Goal: Information Seeking & Learning: Check status

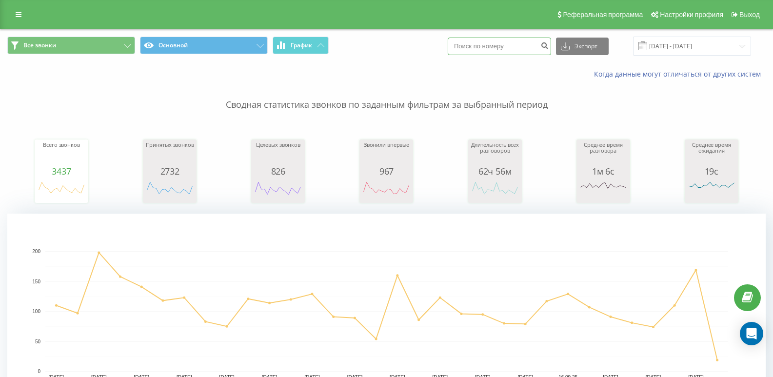
drag, startPoint x: 520, startPoint y: 40, endPoint x: 516, endPoint y: 44, distance: 5.5
click at [520, 40] on input at bounding box center [499, 47] width 103 height 18
paste input "[PHONE_NUMBER]"
type input "[PHONE_NUMBER]"
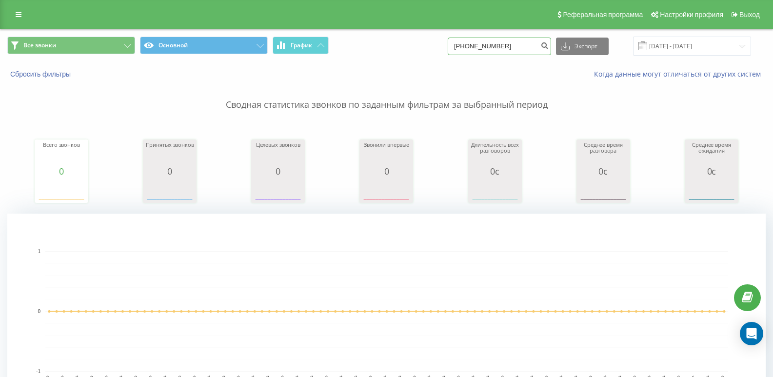
click at [517, 43] on input "[PHONE_NUMBER]" at bounding box center [499, 47] width 103 height 18
click at [522, 51] on input "[PHONE_NUMBER]" at bounding box center [499, 47] width 103 height 18
click at [522, 47] on input "[PHONE_NUMBER]" at bounding box center [499, 47] width 103 height 18
